Goal: Register for event/course

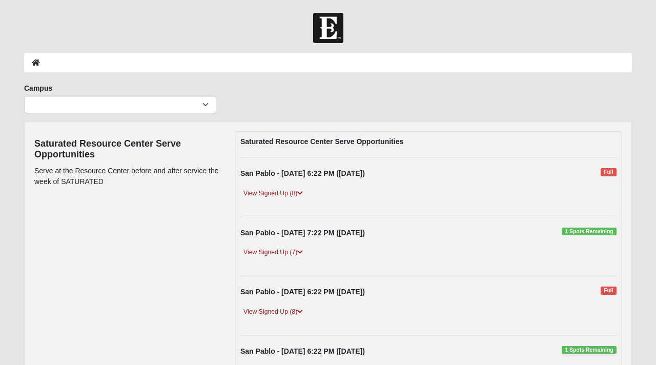
scroll to position [52, 0]
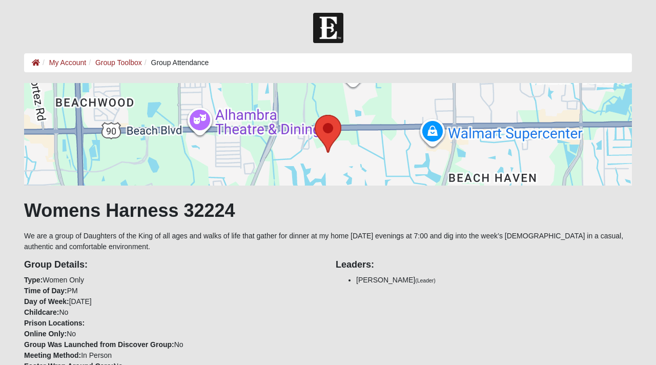
scroll to position [56, 0]
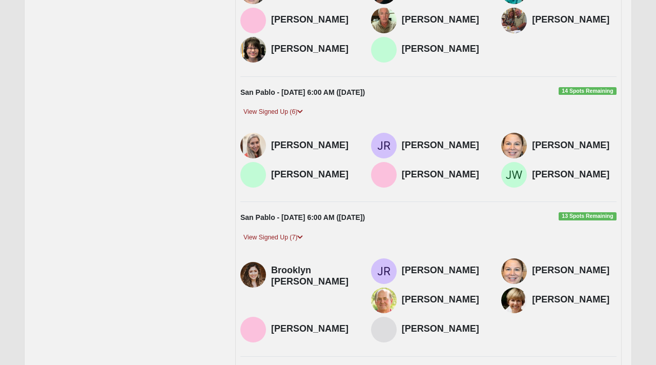
scroll to position [305, 0]
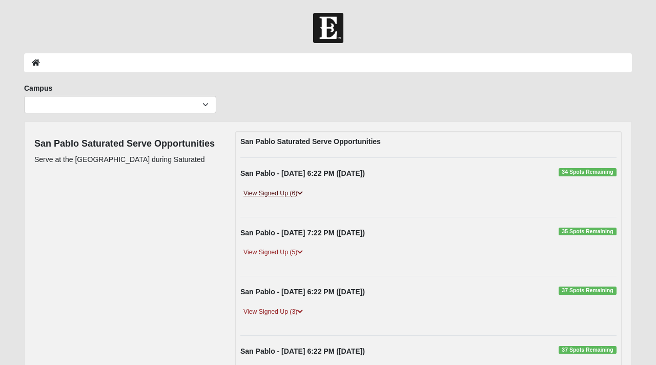
click at [290, 193] on link "View Signed Up (6)" at bounding box center [274, 193] width 66 height 11
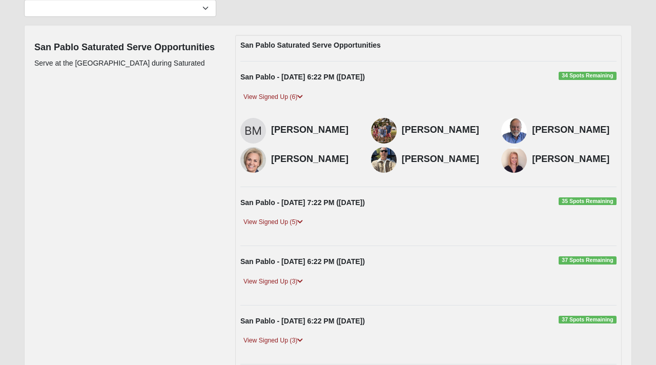
scroll to position [97, 0]
click at [398, 13] on div "Campus [GEOGRAPHIC_DATA] Eleven22 Online [PERSON_NAME][GEOGRAPHIC_DATA] Jesup M…" at bounding box center [328, 5] width 624 height 38
